Goal: Task Accomplishment & Management: Manage account settings

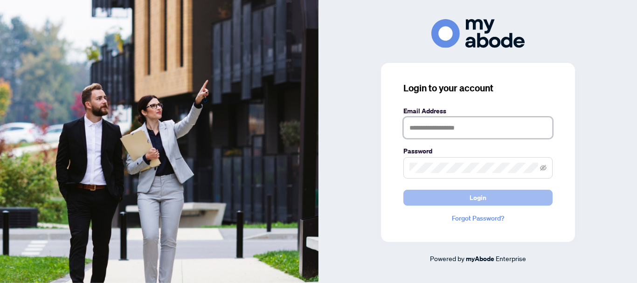
type input "**********"
click at [481, 195] on span "Login" at bounding box center [477, 197] width 17 height 15
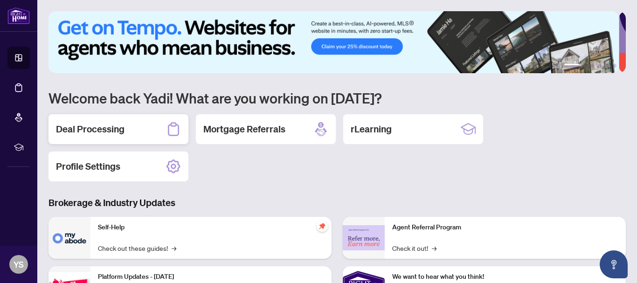
click at [108, 126] on h2 "Deal Processing" at bounding box center [90, 129] width 69 height 13
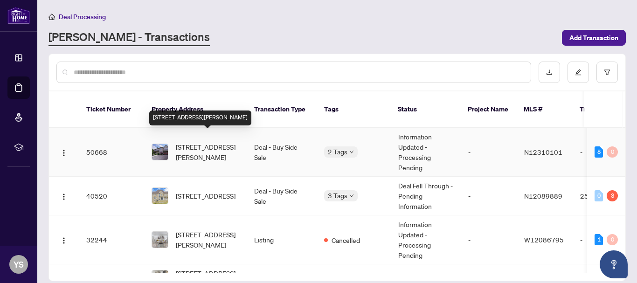
click at [193, 143] on span "[STREET_ADDRESS][PERSON_NAME]" at bounding box center [207, 152] width 63 height 21
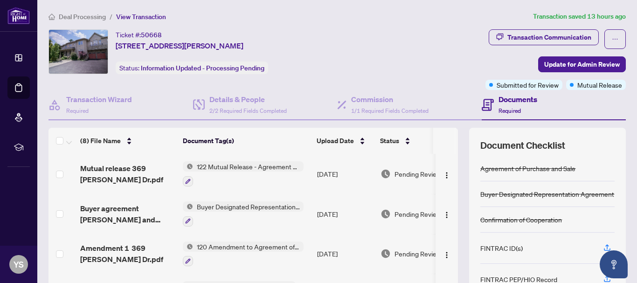
click at [235, 168] on span "122 Mutual Release - Agreement of Purchase and Sale" at bounding box center [248, 166] width 110 height 10
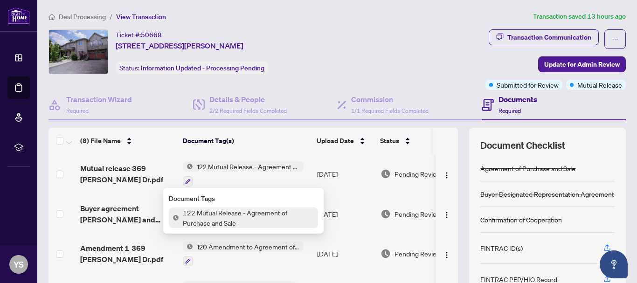
click at [205, 212] on span "122 Mutual Release - Agreement of Purchase and Sale" at bounding box center [248, 217] width 139 height 21
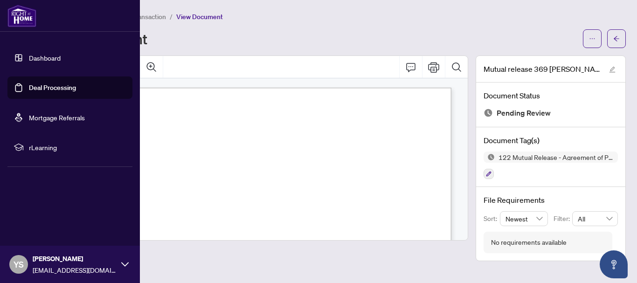
click at [40, 84] on link "Deal Processing" at bounding box center [52, 87] width 47 height 8
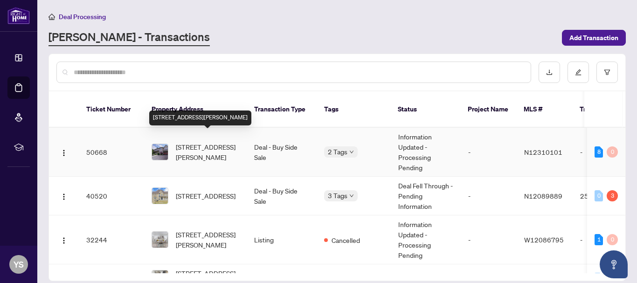
click at [188, 142] on span "[STREET_ADDRESS][PERSON_NAME]" at bounding box center [207, 152] width 63 height 21
